Goal: Task Accomplishment & Management: Manage account settings

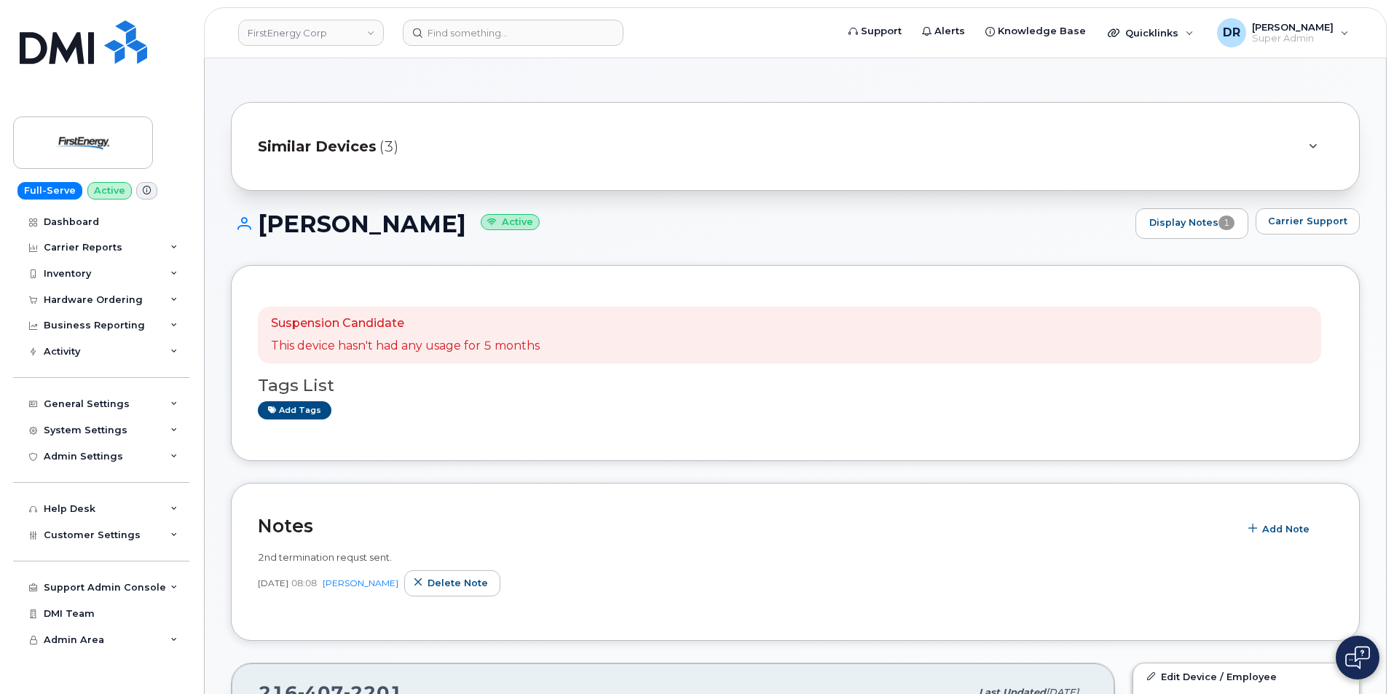
scroll to position [104, 0]
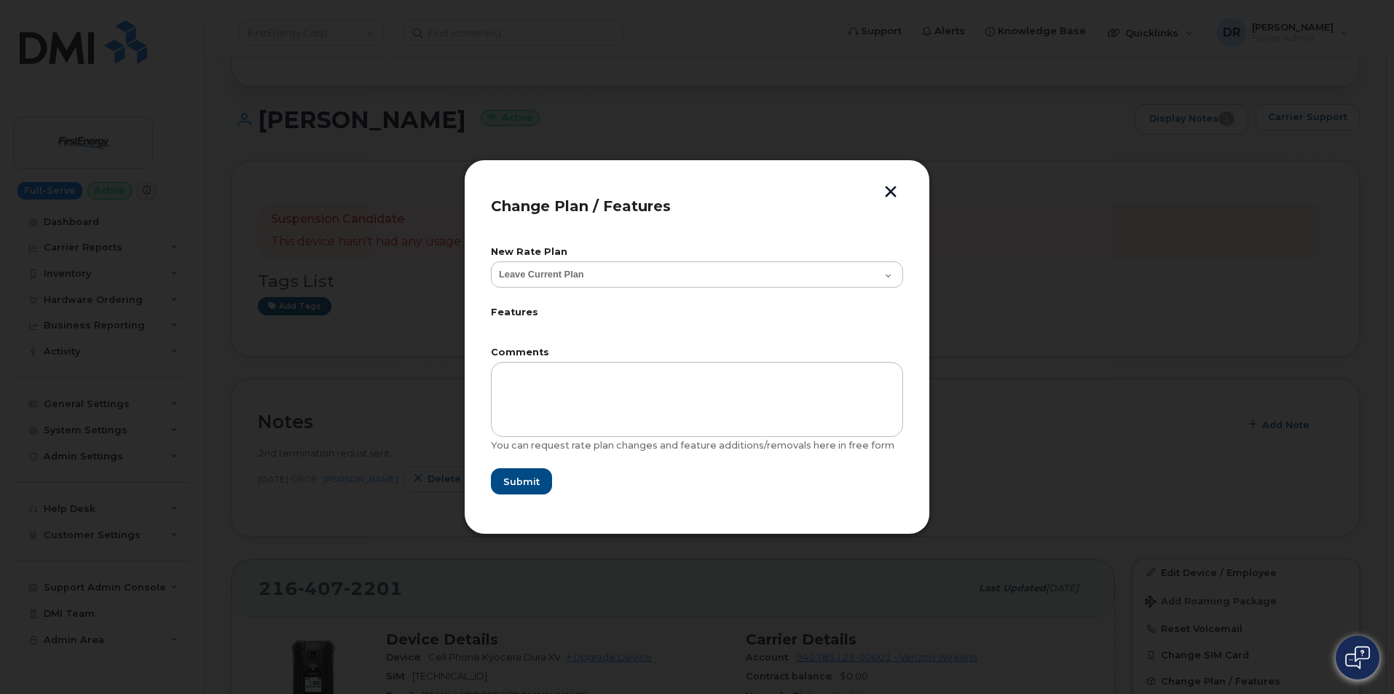
click at [884, 192] on button "button" at bounding box center [891, 193] width 22 height 15
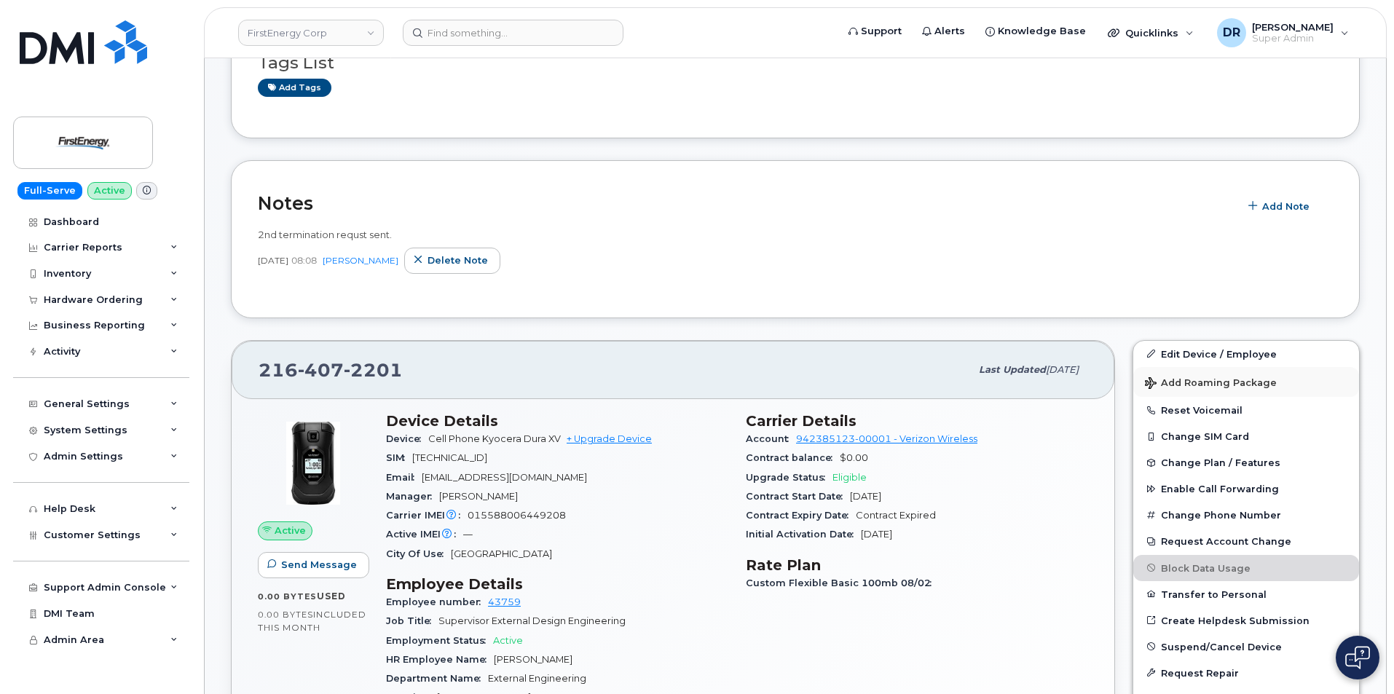
scroll to position [396, 0]
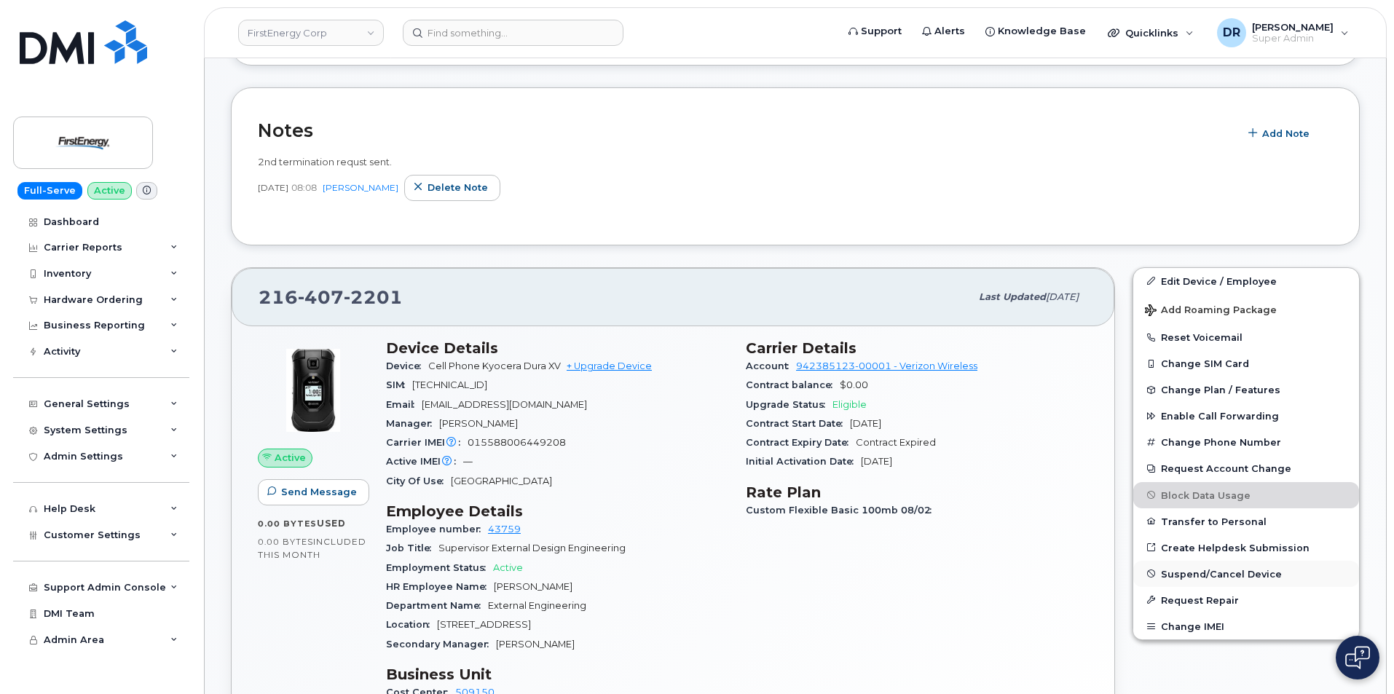
click at [1222, 572] on span "Suspend/Cancel Device" at bounding box center [1221, 573] width 121 height 11
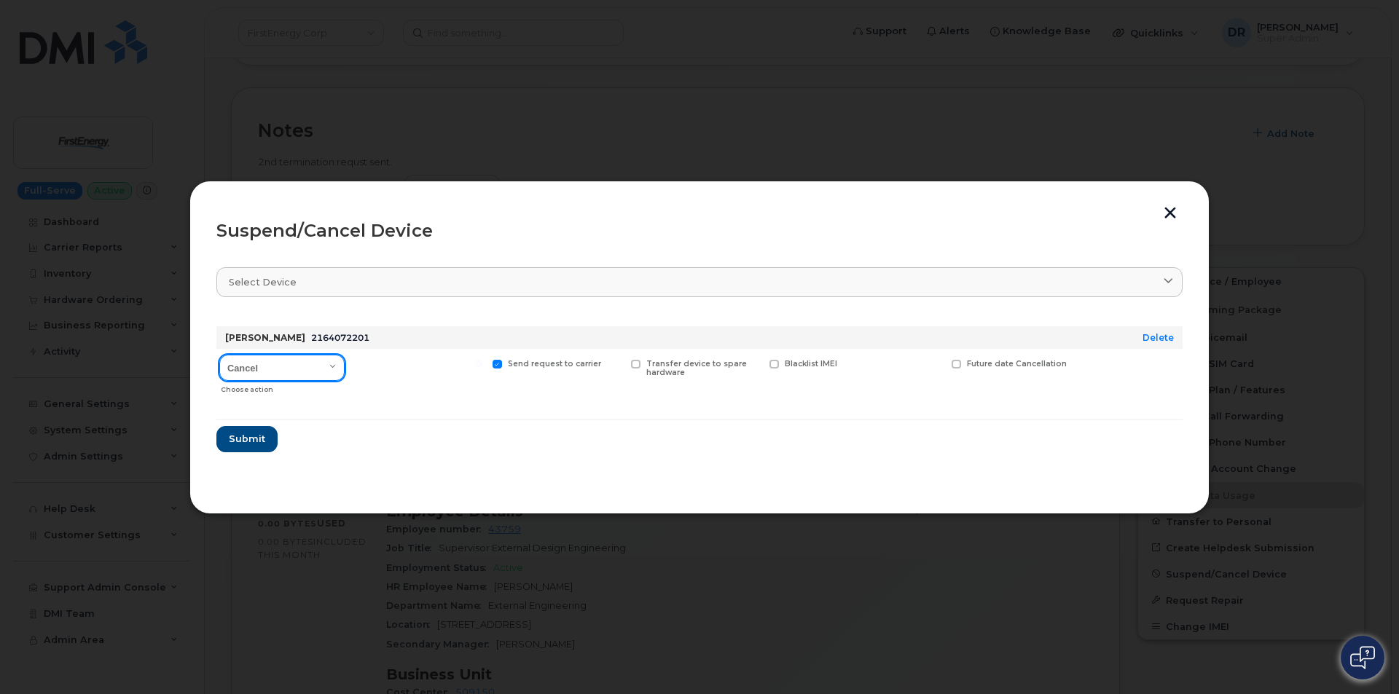
click at [329, 368] on select "Cancel Suspend - Reduced Rate Suspend - Full Rate Suspend - Lost Device/Stolen …" at bounding box center [281, 368] width 125 height 26
click at [536, 364] on span "Send request to carrier" at bounding box center [554, 363] width 93 height 9
click at [482, 364] on input "Send request to carrier" at bounding box center [478, 363] width 7 height 7
checkbox input "false"
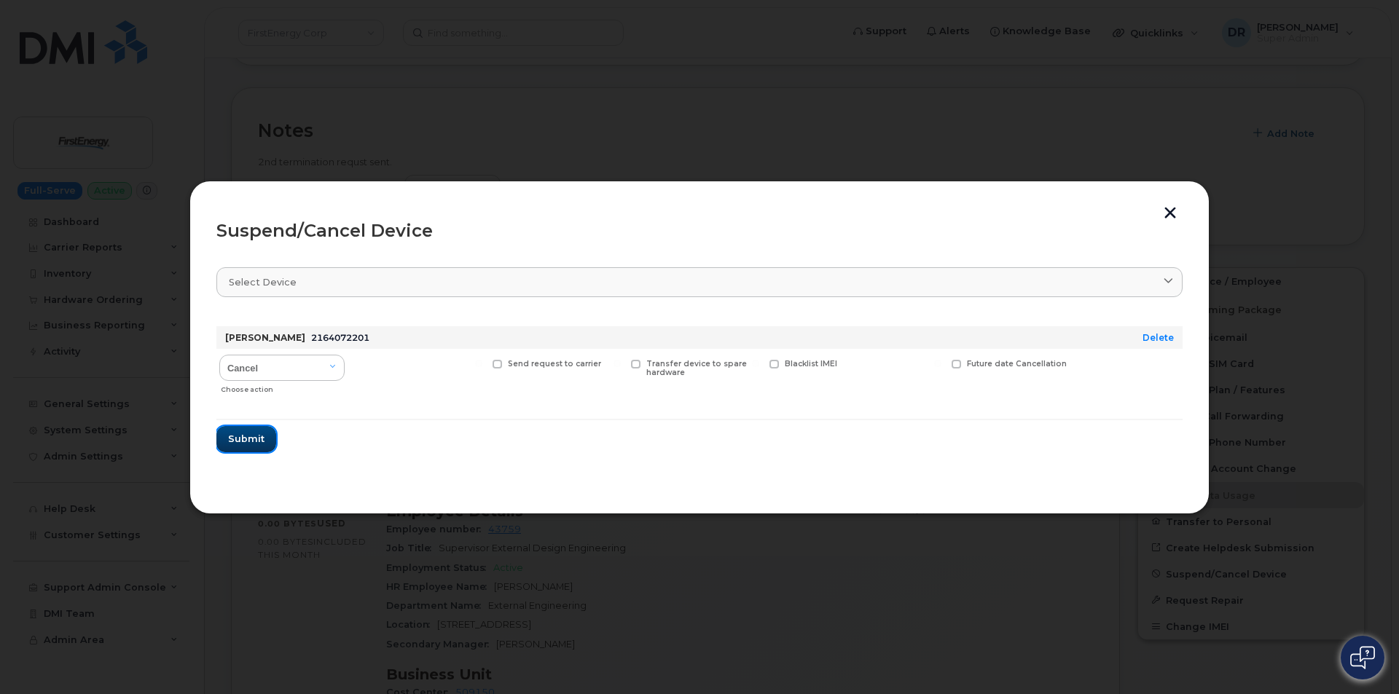
click at [251, 442] on span "Submit" at bounding box center [246, 439] width 36 height 14
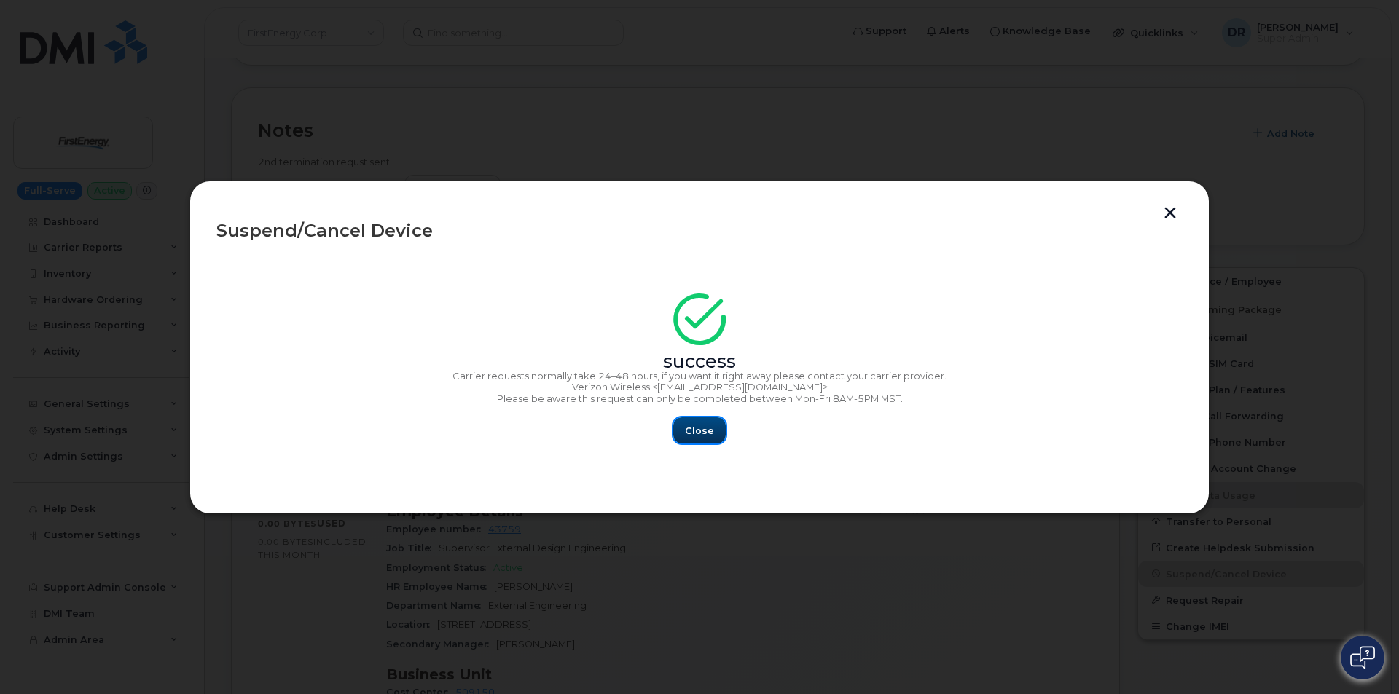
click at [704, 428] on span "Close" at bounding box center [699, 431] width 29 height 14
